Goal: Task Accomplishment & Management: Complete application form

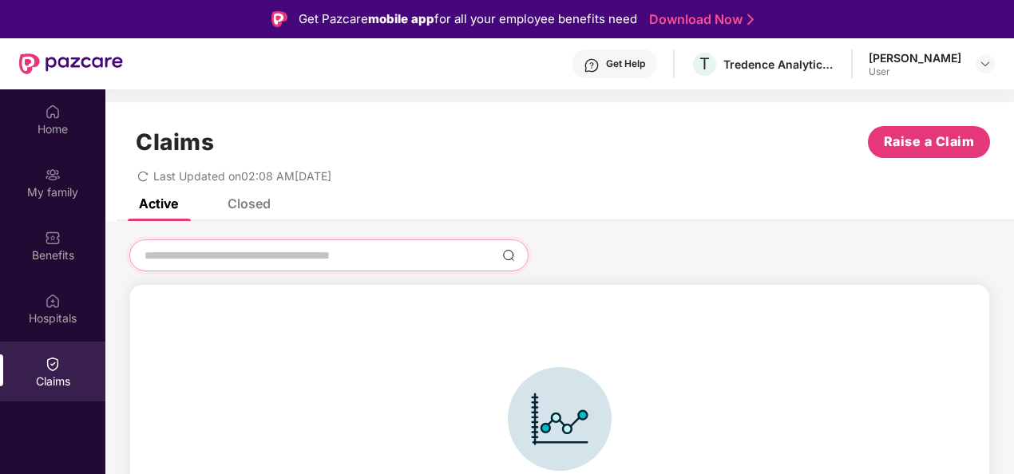
click at [331, 257] on input at bounding box center [319, 256] width 353 height 17
click at [220, 177] on span "Last Updated on 02:08 AM[DATE]" at bounding box center [242, 176] width 178 height 14
click at [264, 202] on div "Closed" at bounding box center [249, 204] width 43 height 16
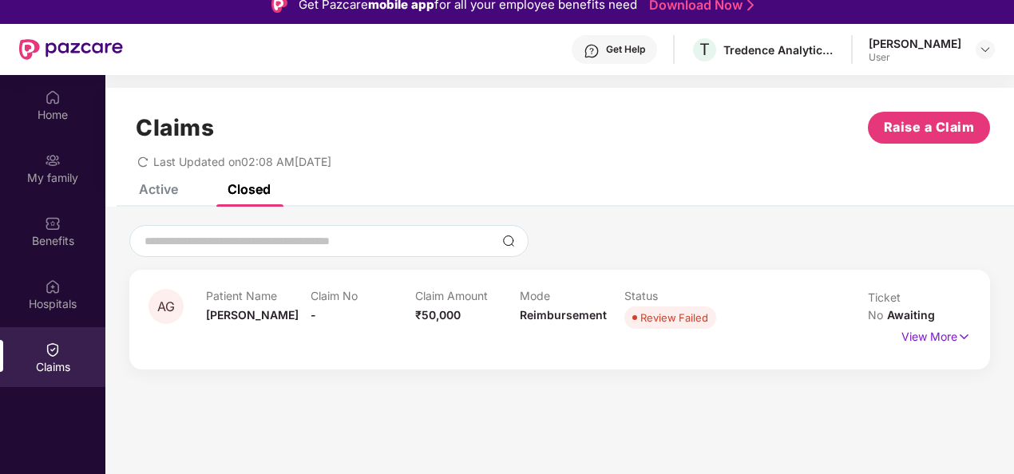
scroll to position [14, 0]
click at [906, 324] on p "View More" at bounding box center [936, 335] width 69 height 22
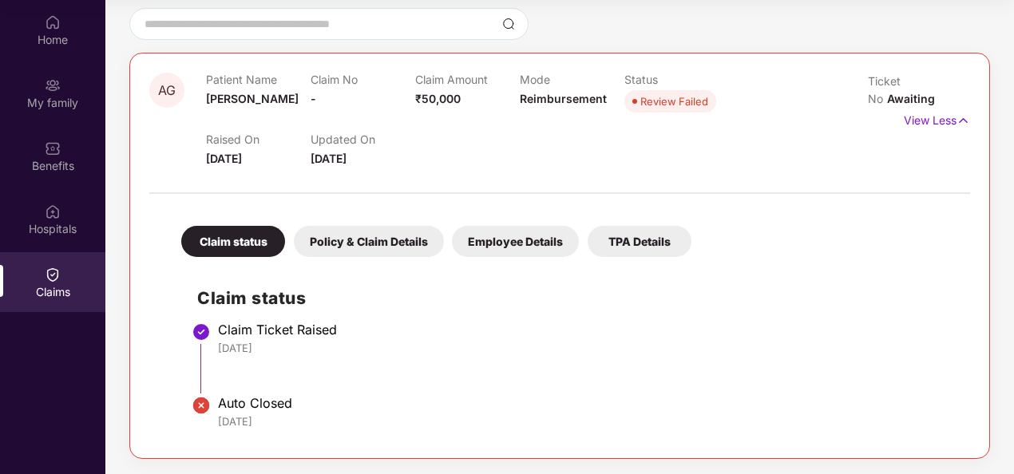
scroll to position [0, 0]
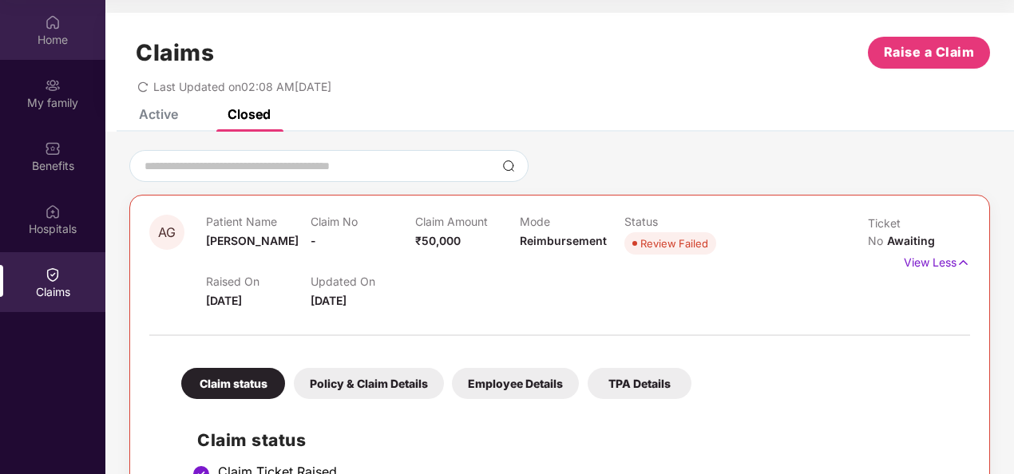
click at [41, 42] on div "Home" at bounding box center [52, 40] width 105 height 16
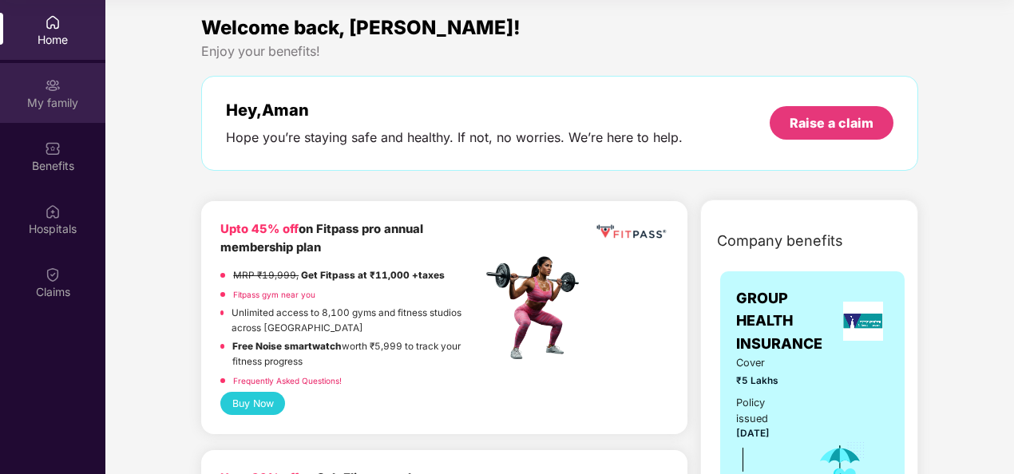
click at [24, 80] on div "My family" at bounding box center [52, 93] width 105 height 60
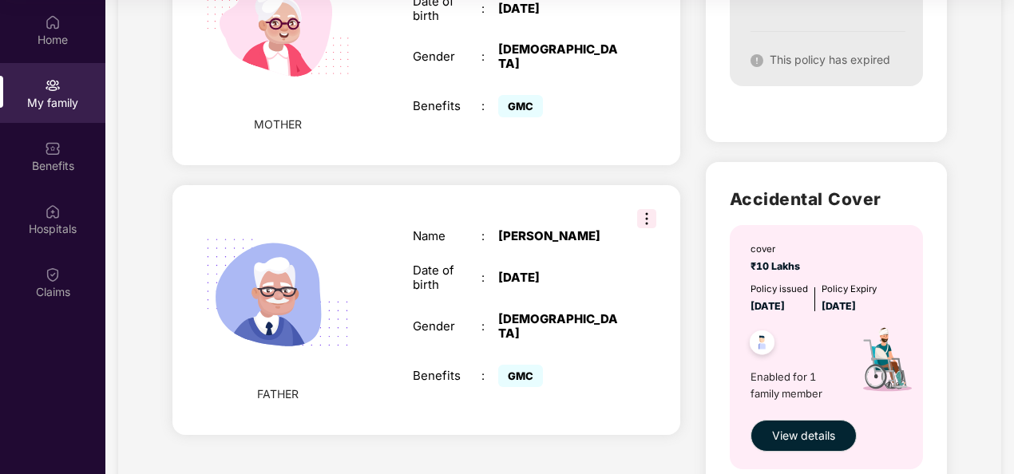
scroll to position [725, 0]
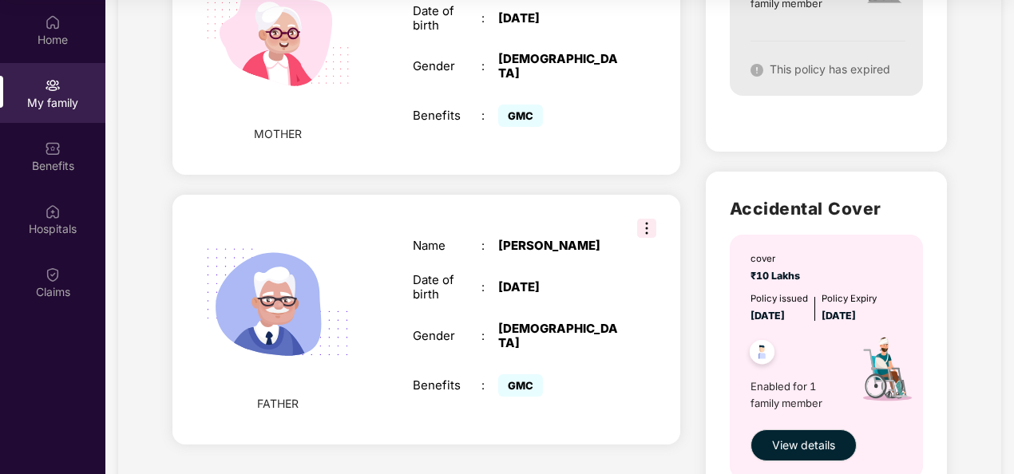
click at [586, 195] on div "FATHER Name : [PERSON_NAME] Date of birth : [DEMOGRAPHIC_DATA] Gender : [DEMOGR…" at bounding box center [426, 320] width 508 height 250
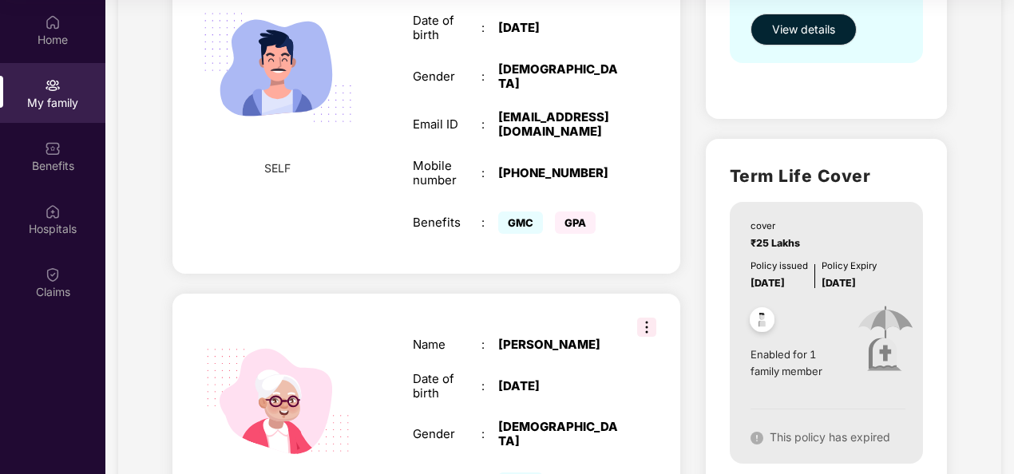
scroll to position [0, 0]
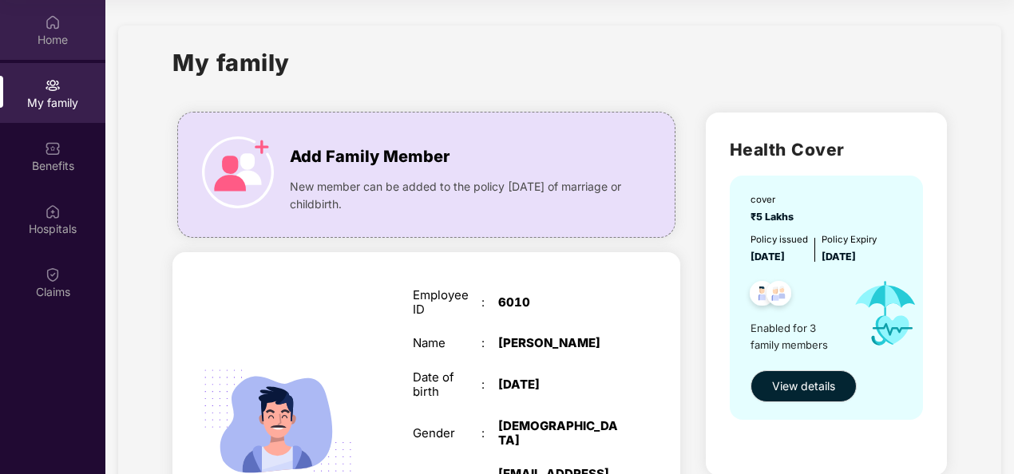
click at [60, 22] on img at bounding box center [53, 22] width 16 height 16
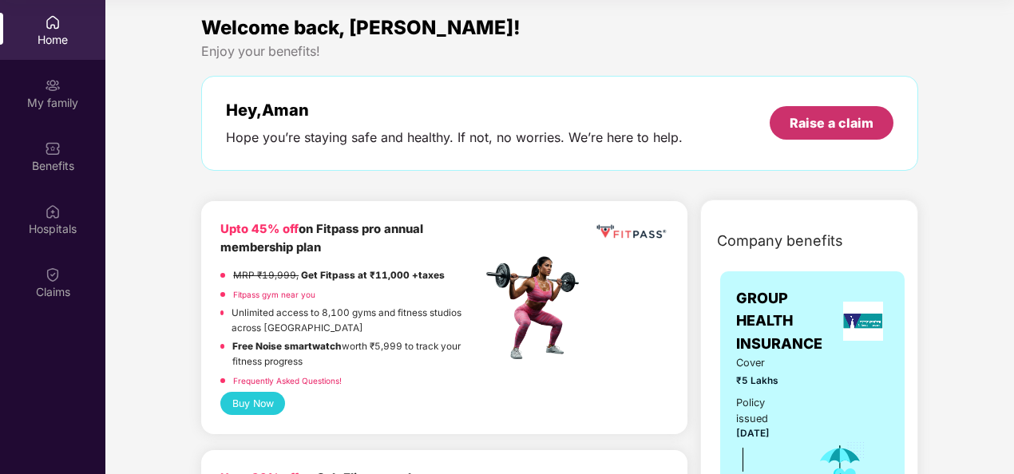
click at [848, 118] on div "Raise a claim" at bounding box center [832, 123] width 84 height 18
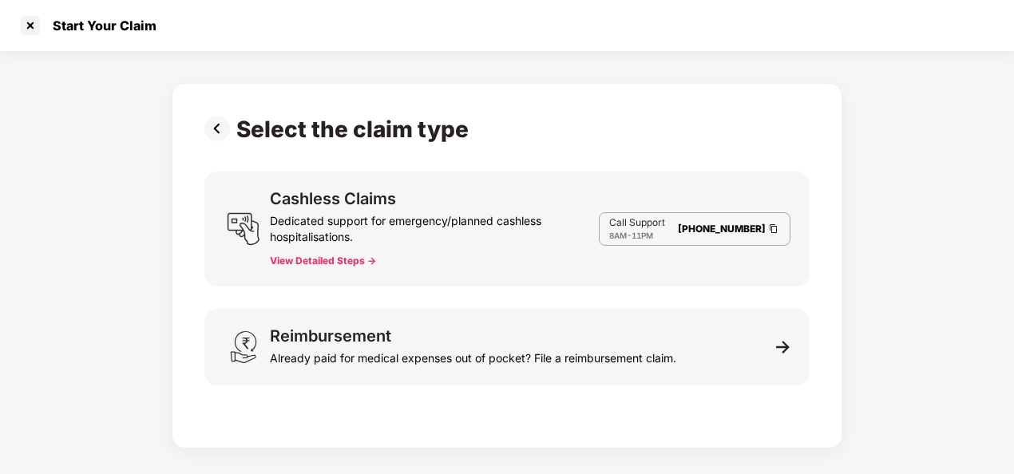
scroll to position [38, 0]
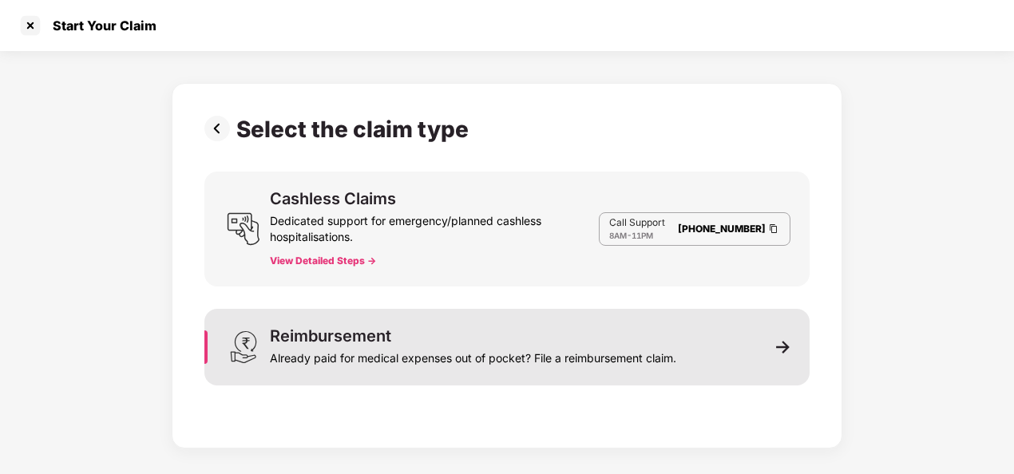
click at [433, 324] on div "Reimbursement Already paid for medical expenses out of pocket? File a reimburse…" at bounding box center [506, 347] width 605 height 77
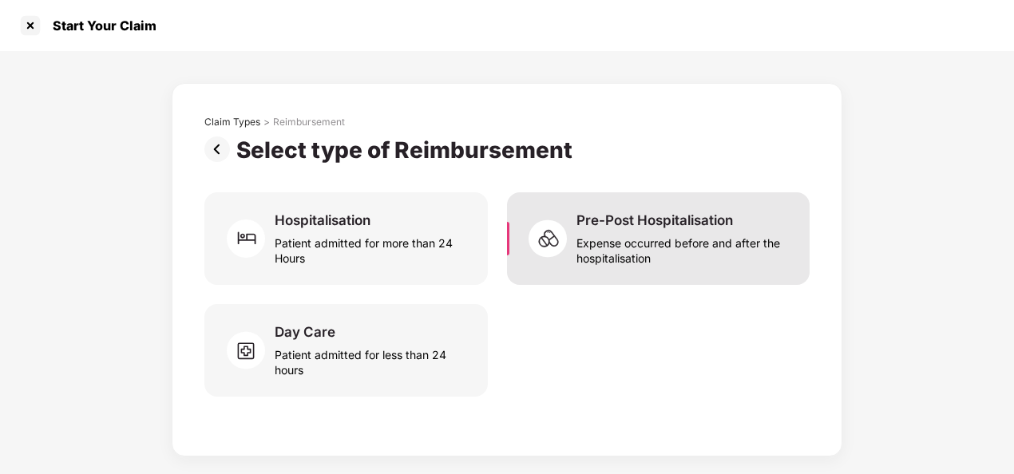
click at [634, 243] on div "Expense occurred before and after the hospitalisation" at bounding box center [684, 247] width 214 height 37
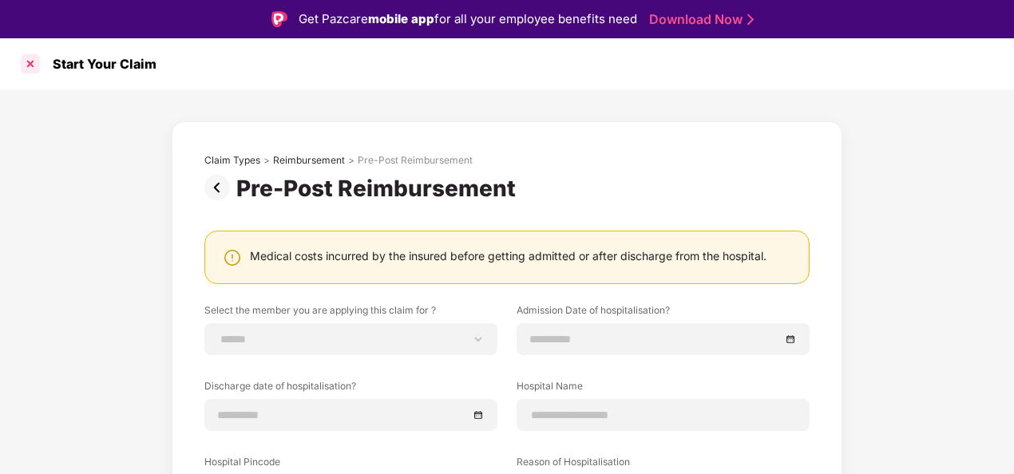
click at [28, 65] on div at bounding box center [31, 64] width 26 height 26
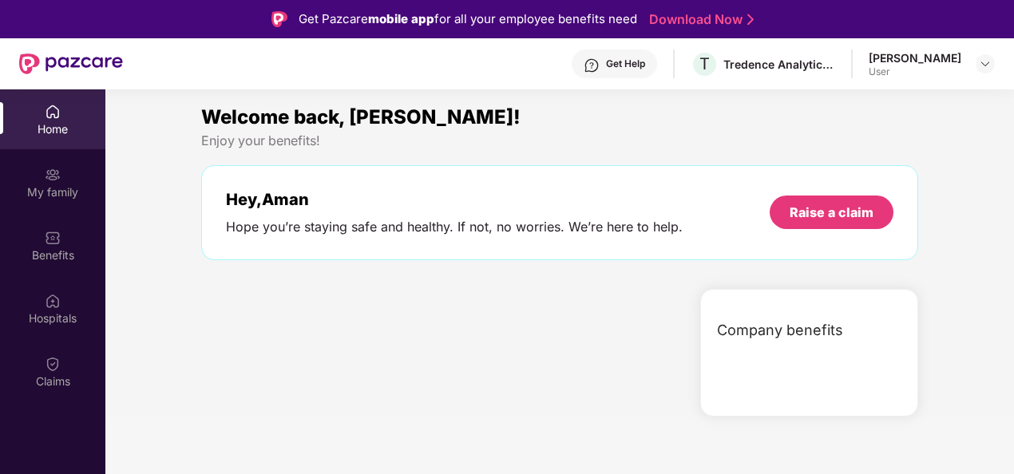
scroll to position [89, 0]
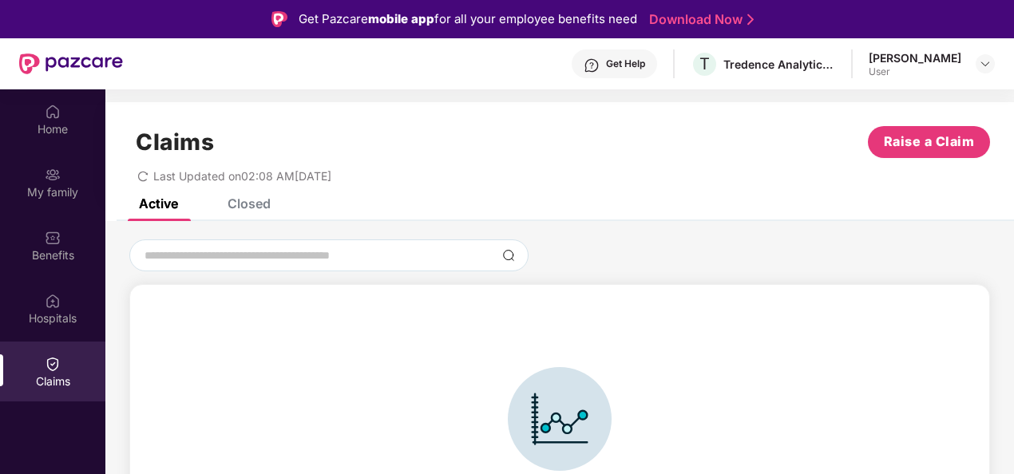
scroll to position [35, 0]
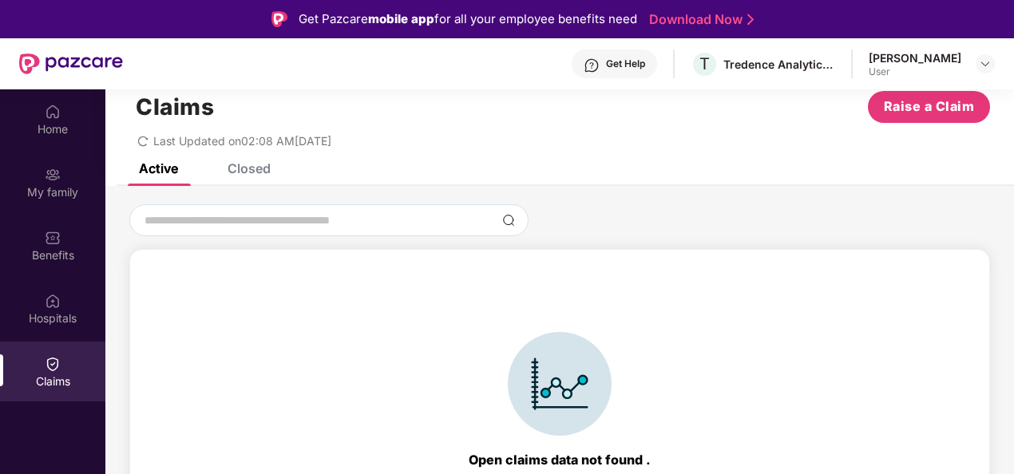
click at [254, 157] on div "Claims Raise a Claim Last Updated on 02:08 AM, 13 Oct 2025" at bounding box center [559, 115] width 909 height 97
click at [252, 179] on div "Closed" at bounding box center [237, 168] width 67 height 35
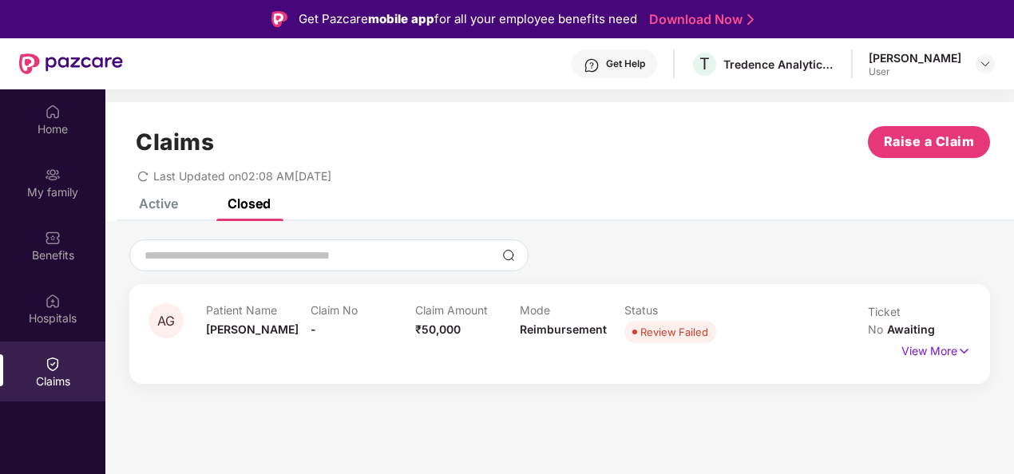
scroll to position [0, 0]
